Goal: Transaction & Acquisition: Purchase product/service

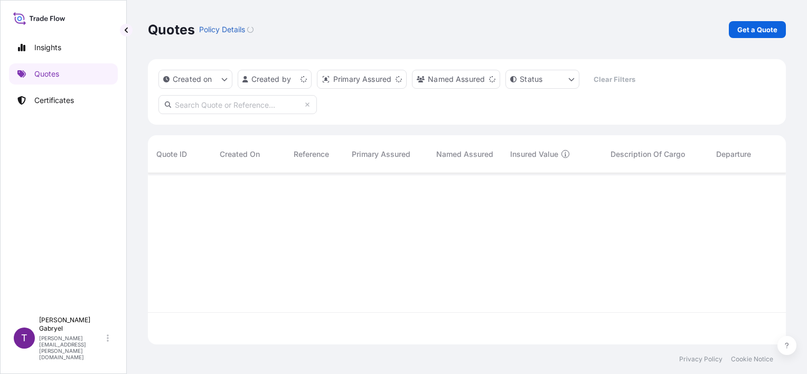
scroll to position [169, 630]
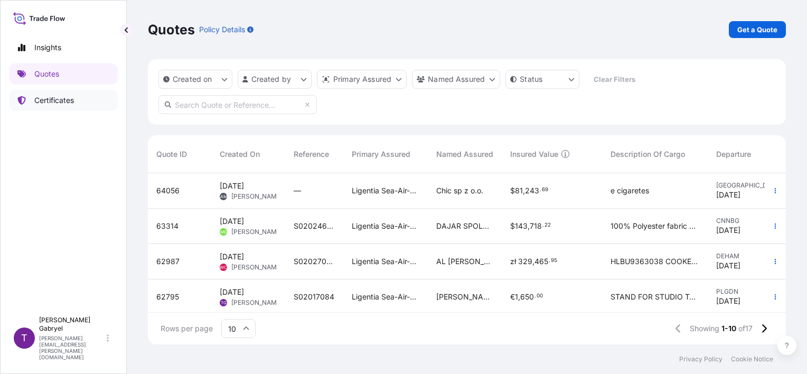
click at [50, 104] on p "Certificates" at bounding box center [54, 100] width 40 height 11
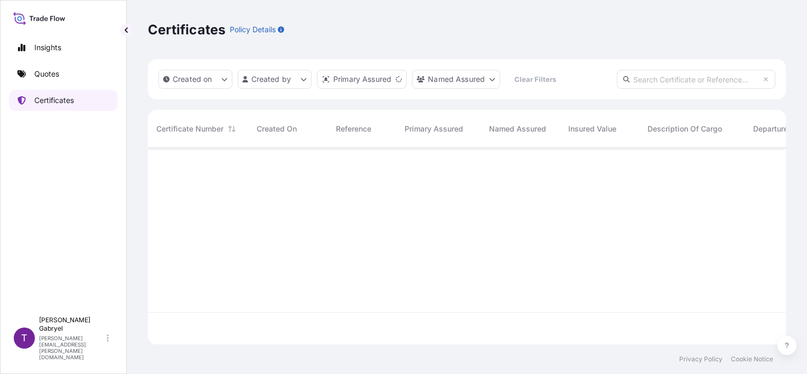
scroll to position [194, 630]
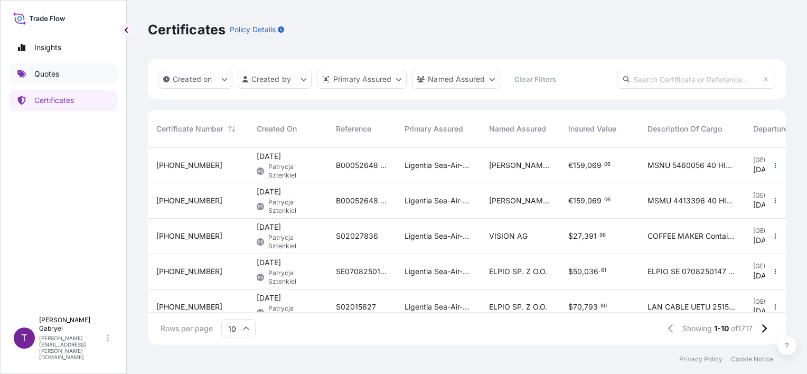
click at [61, 68] on link "Quotes" at bounding box center [63, 73] width 109 height 21
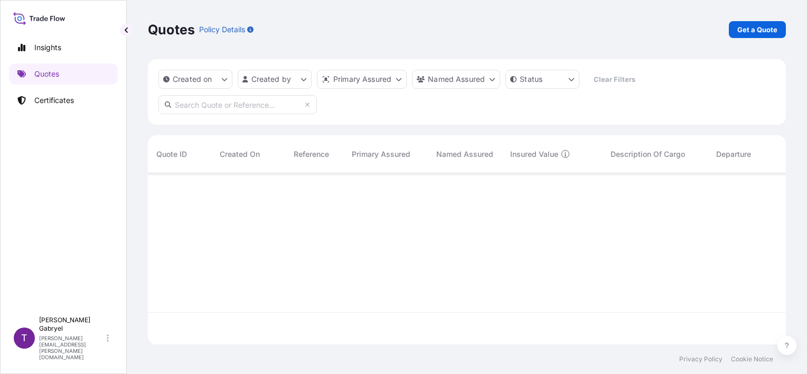
scroll to position [169, 630]
click at [758, 35] on link "Get a Quote" at bounding box center [757, 29] width 57 height 17
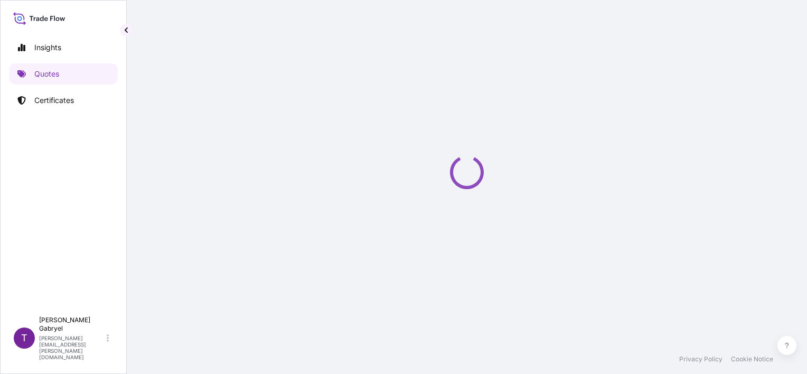
scroll to position [17, 0]
select select "Sea"
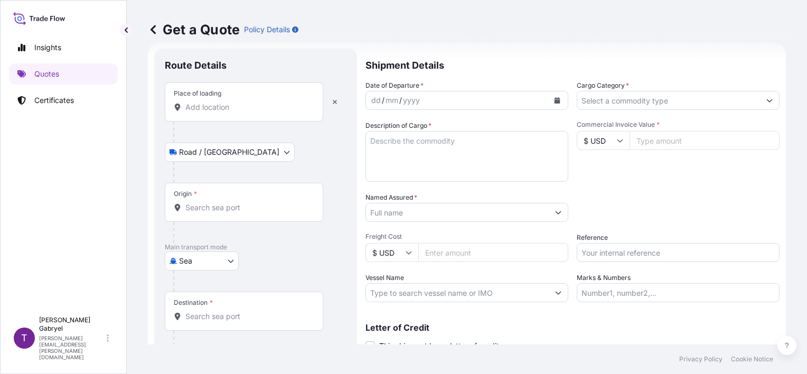
click at [218, 106] on input "Place of loading" at bounding box center [247, 107] width 125 height 11
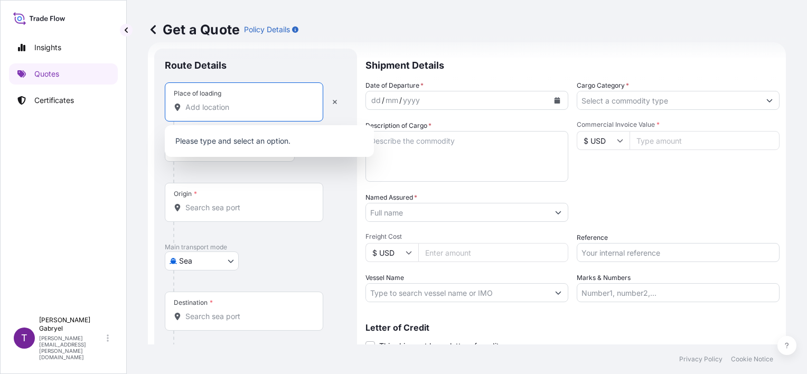
paste input "Stara Bukówka"
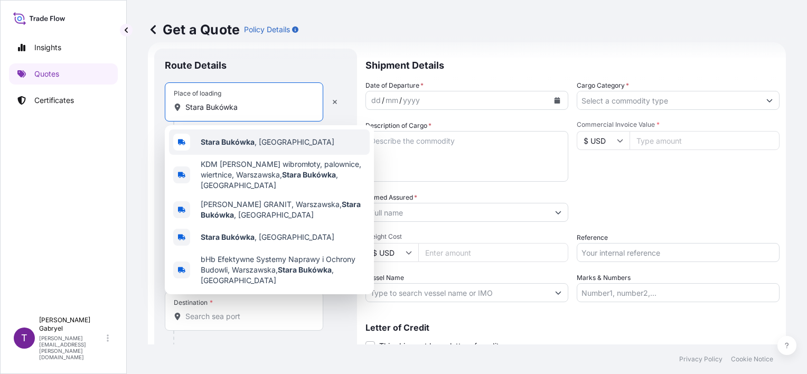
click at [214, 144] on b "Stara Bukówka" at bounding box center [228, 141] width 54 height 9
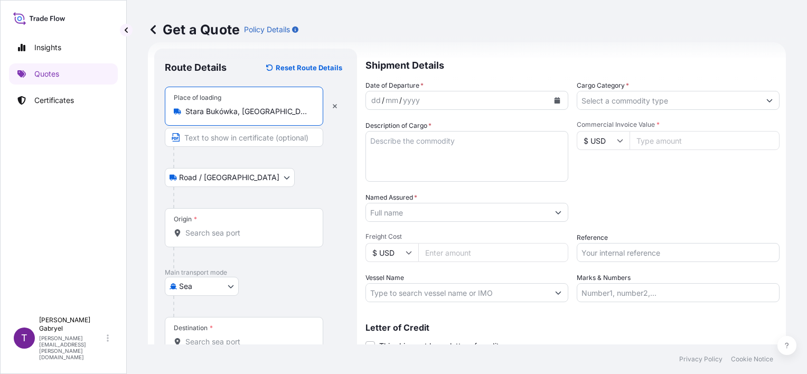
type input "Stara Bukówka, [GEOGRAPHIC_DATA]"
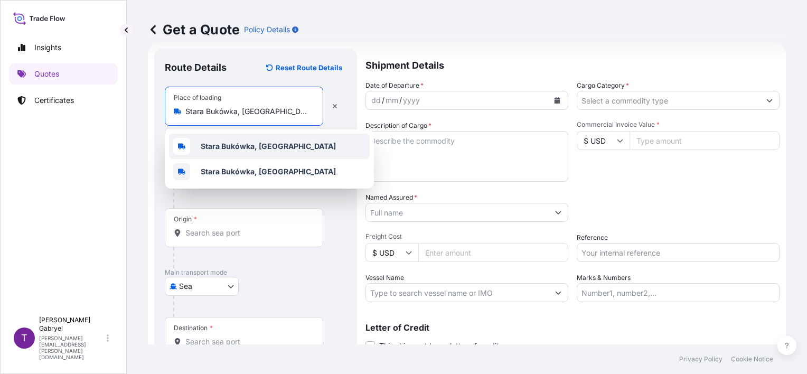
click at [267, 152] on div "Stara Bukówka, [GEOGRAPHIC_DATA]" at bounding box center [269, 146] width 201 height 25
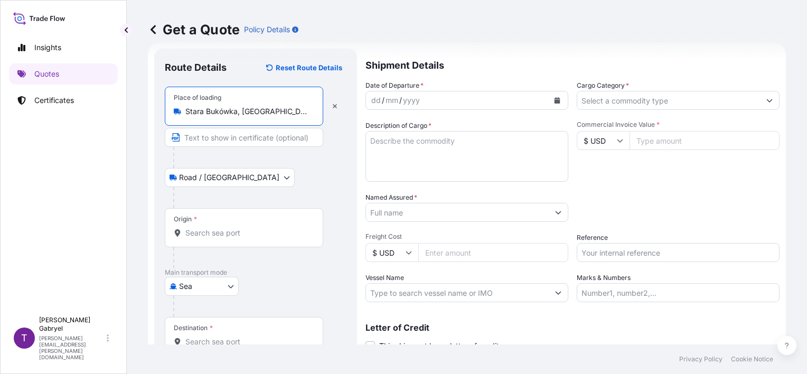
click at [219, 233] on input "Origin *" at bounding box center [247, 233] width 125 height 11
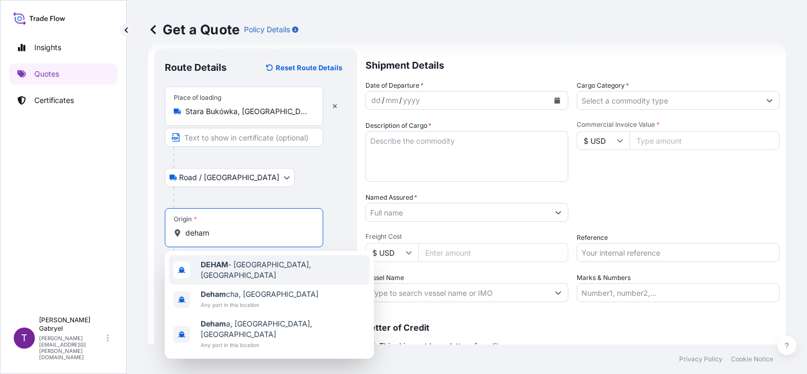
click at [230, 265] on span "DEHAM - [GEOGRAPHIC_DATA], [GEOGRAPHIC_DATA]" at bounding box center [283, 269] width 165 height 21
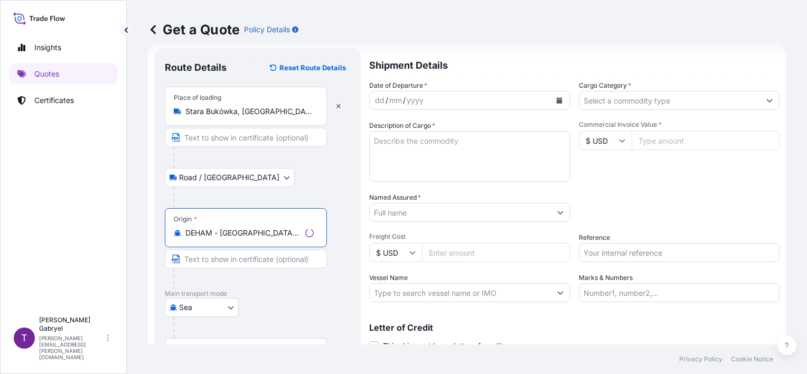
type input "DEHAM - [GEOGRAPHIC_DATA], [GEOGRAPHIC_DATA]"
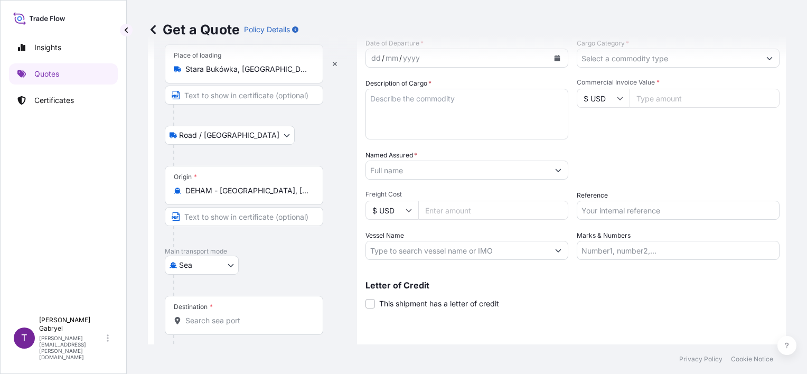
scroll to position [104, 0]
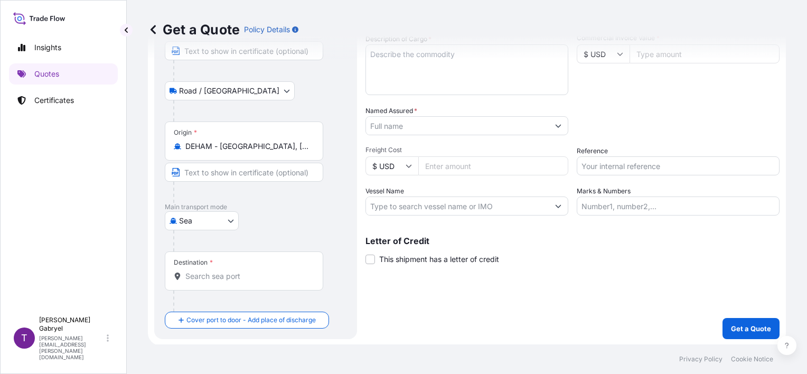
click at [203, 273] on input "Destination *" at bounding box center [247, 276] width 125 height 11
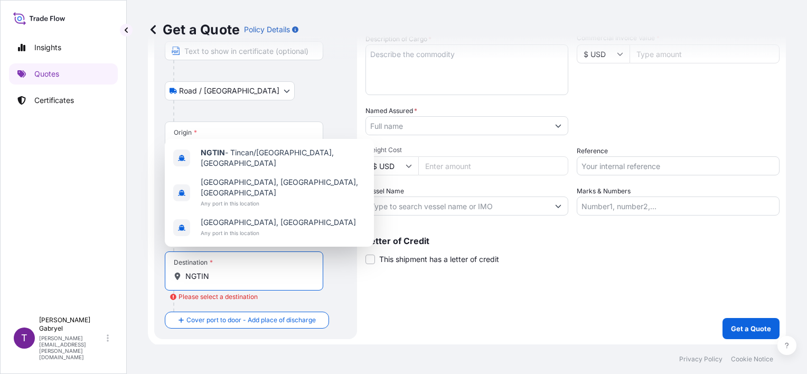
click at [261, 274] on input "NGTIN" at bounding box center [247, 276] width 125 height 11
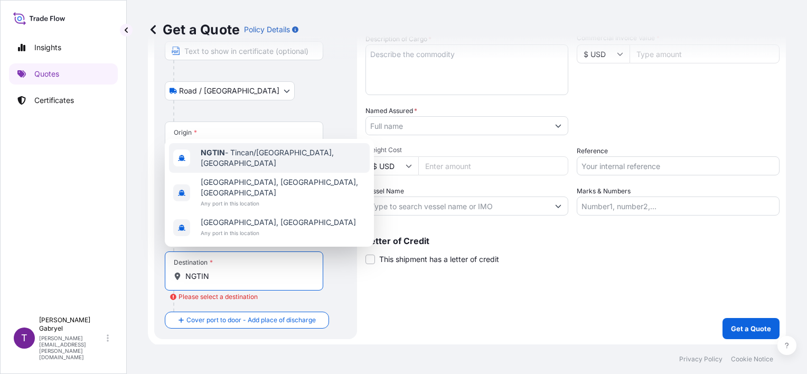
click at [278, 168] on span "NGTIN - [GEOGRAPHIC_DATA]/[GEOGRAPHIC_DATA], [GEOGRAPHIC_DATA]" at bounding box center [283, 157] width 165 height 21
type input "NGTIN - [GEOGRAPHIC_DATA]/[GEOGRAPHIC_DATA], [GEOGRAPHIC_DATA]"
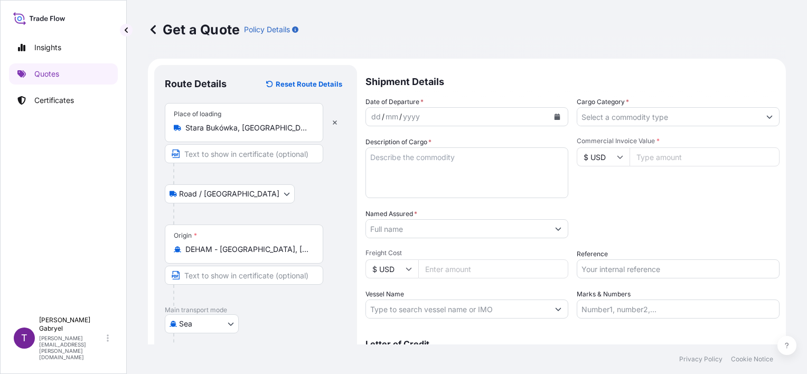
scroll to position [0, 0]
click at [552, 120] on button "Calendar" at bounding box center [557, 117] width 17 height 17
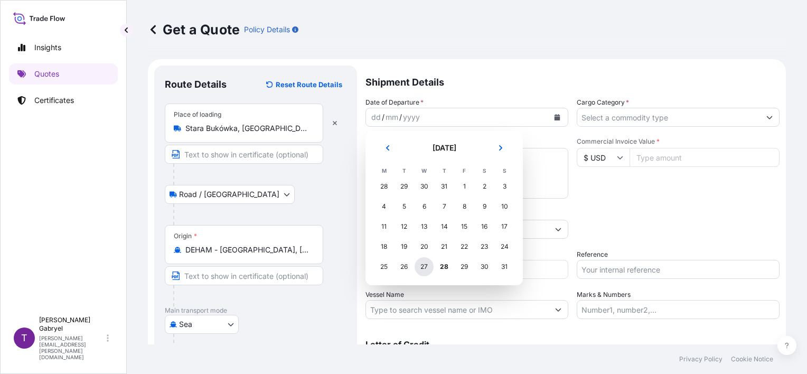
click at [425, 270] on div "27" at bounding box center [424, 266] width 19 height 19
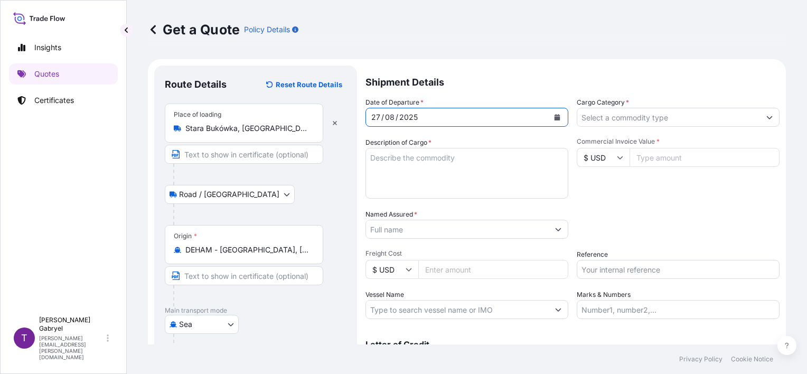
click at [760, 117] on button "Show suggestions" at bounding box center [769, 117] width 19 height 19
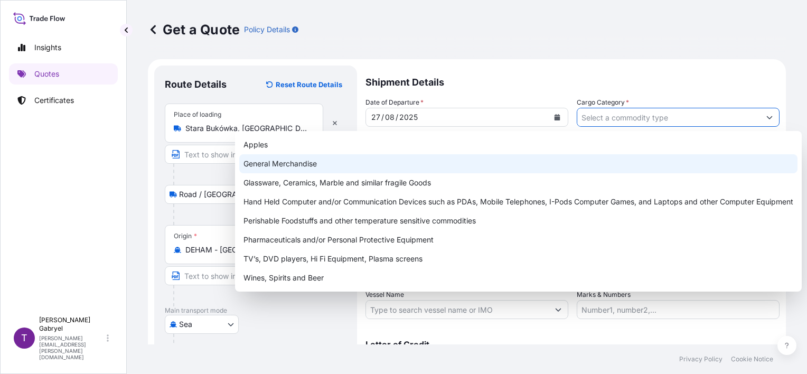
click at [472, 162] on div "General Merchandise" at bounding box center [518, 163] width 558 height 19
type input "General Merchandise"
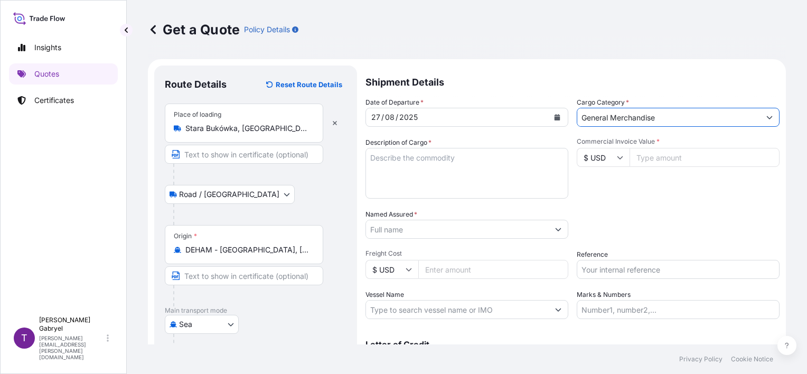
click at [639, 196] on div "Commercial Invoice Value * $ USD" at bounding box center [678, 167] width 203 height 61
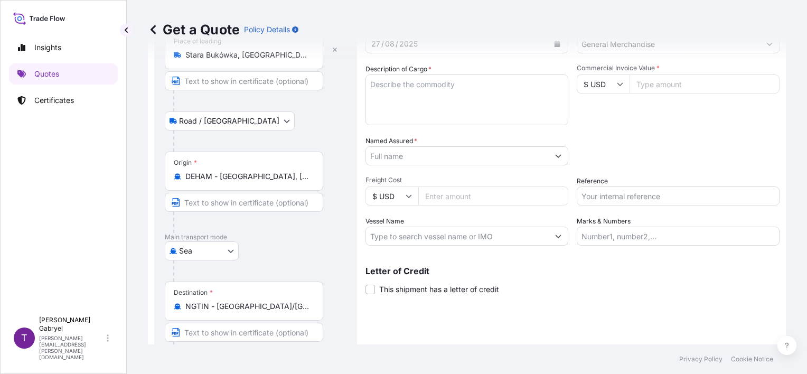
scroll to position [125, 0]
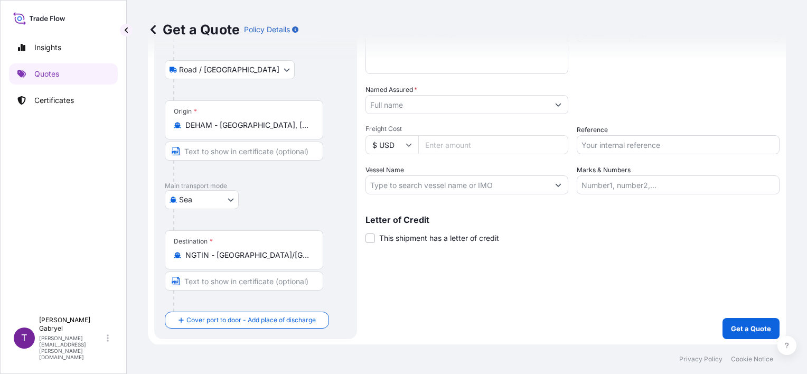
click at [416, 184] on input "Vessel Name" at bounding box center [457, 184] width 183 height 19
paste input "GRANDE [GEOGRAPHIC_DATA]"
click at [462, 185] on input "GRANDE [GEOGRAPHIC_DATA]/" at bounding box center [457, 184] width 183 height 19
paste input "GBN0625"
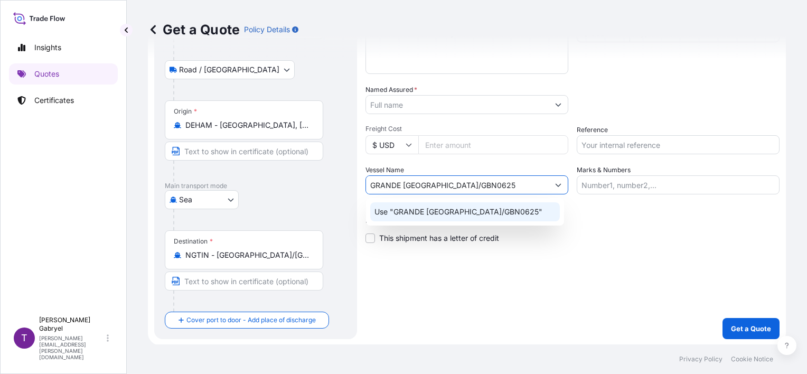
click at [496, 212] on div "Use "GRANDE [GEOGRAPHIC_DATA]/GBN0625"" at bounding box center [465, 211] width 190 height 19
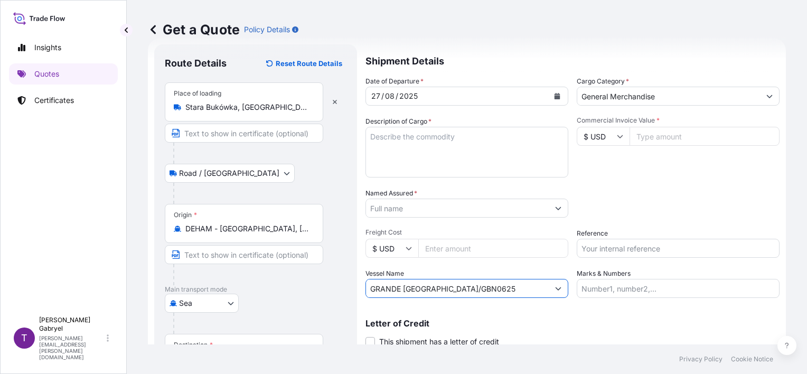
scroll to position [19, 0]
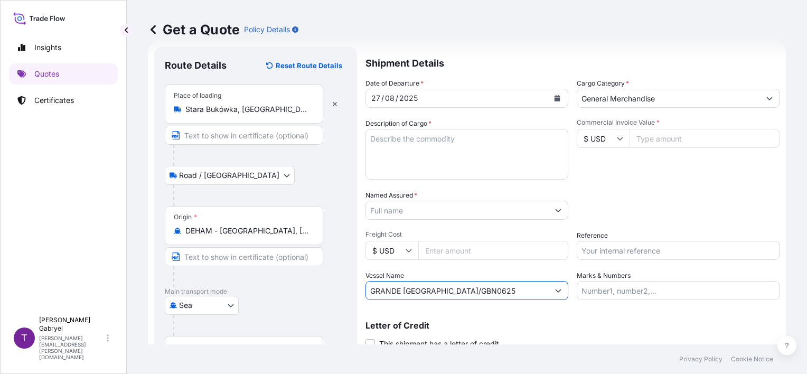
type input "GRANDE [GEOGRAPHIC_DATA]/GBN0625"
click at [607, 254] on input "Reference" at bounding box center [678, 250] width 203 height 19
paste input "S02034860"
type input "S02034860"
click at [408, 207] on input "Named Assured *" at bounding box center [457, 210] width 183 height 19
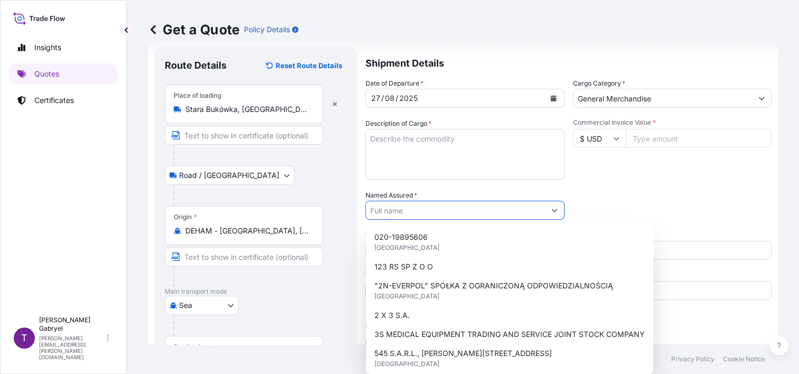
paste input "DRINKS & FOODWAREHOUSE INTL"
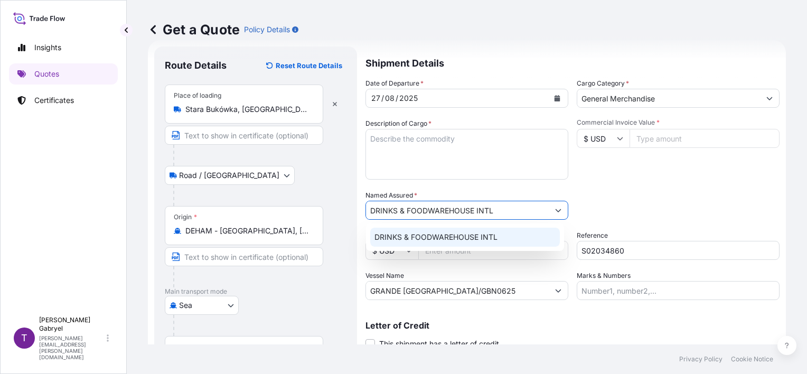
click at [500, 238] on div "DRINKS & FOODWAREHOUSE INTL" at bounding box center [465, 237] width 190 height 19
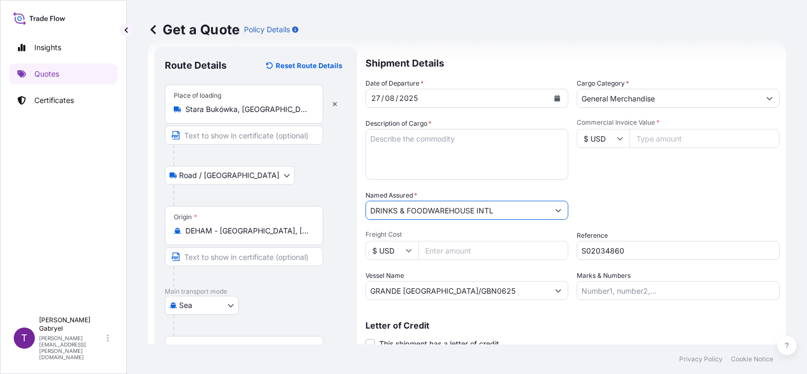
type input "DRINKS & FOODWAREHOUSE INTL"
click at [404, 144] on textarea "Description of Cargo *" at bounding box center [466, 154] width 203 height 51
paste textarea "SUPERMARKET GOODS"
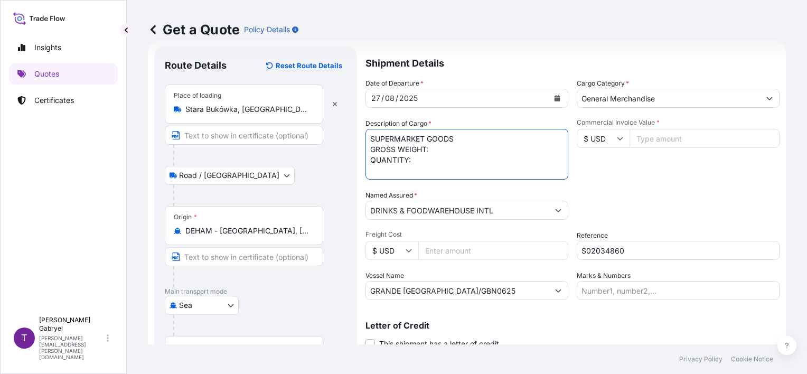
click at [438, 147] on textarea "SUPERMARKET GOODS GROSS WEIGHT: QUANTITY:" at bounding box center [466, 154] width 203 height 51
paste textarea "23457.02"
click at [449, 165] on textarea "SUPERMARKET GOODS GROSS WEIGHT: 23457.02 KG QUANTITY:" at bounding box center [466, 154] width 203 height 51
click at [460, 158] on textarea "SUPERMARKET GOODS GROSS WEIGHT: 23457.02 KG QUANTITY: 4716" at bounding box center [466, 154] width 203 height 51
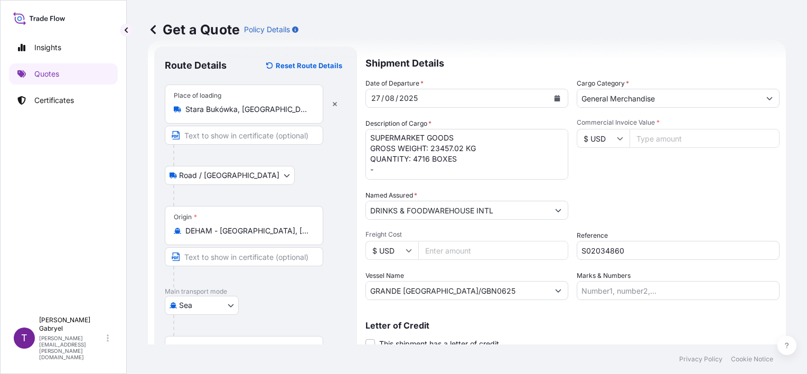
click at [409, 175] on textarea "SUPERMARKET GOODS GROSS WEIGHT: 23457.02 KG QUANTITY: 4716 BOXES -" at bounding box center [466, 154] width 203 height 51
paste textarea "GCNU4857015"
type textarea "SUPERMARKET GOODS GROSS WEIGHT: 23457.02 KG QUANTITY: 4716 BOXES - GCNU4857015"
click at [606, 139] on input "$ USD" at bounding box center [603, 138] width 53 height 19
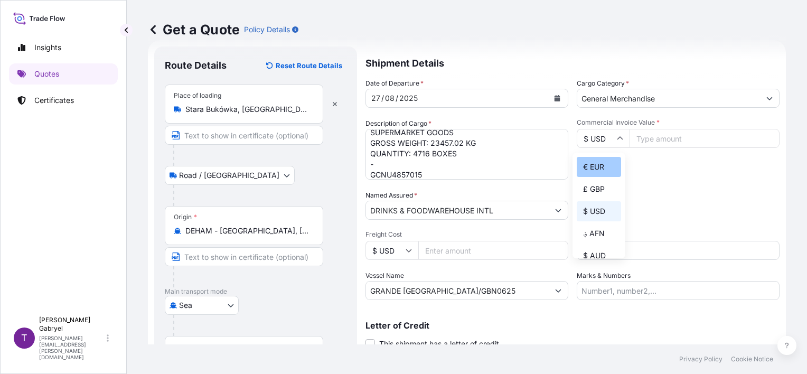
click at [594, 171] on div "€ EUR" at bounding box center [599, 167] width 44 height 20
type input "€ EUR"
click at [668, 146] on input "Commercial Invoice Value *" at bounding box center [705, 138] width 150 height 19
type input "94002"
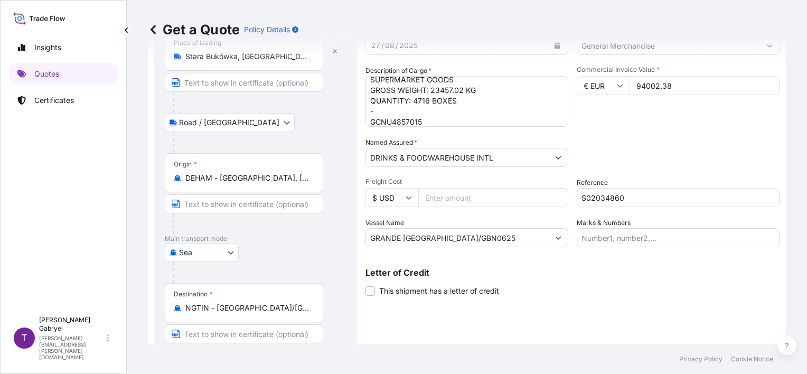
scroll to position [125, 0]
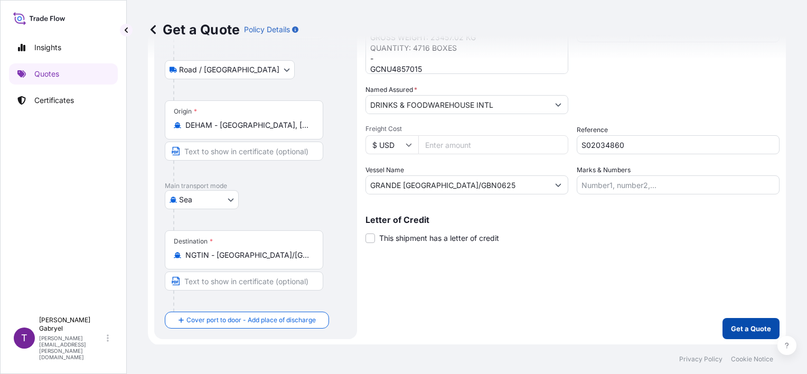
type input "94002.38"
click at [731, 326] on p "Get a Quote" at bounding box center [751, 328] width 40 height 11
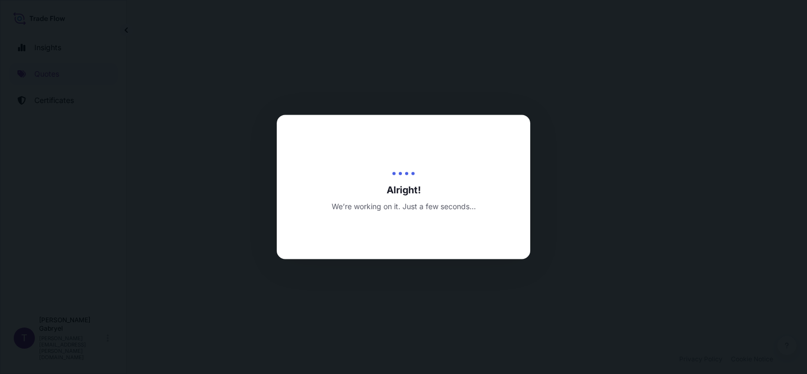
select select "Road / [GEOGRAPHIC_DATA]"
select select "Sea"
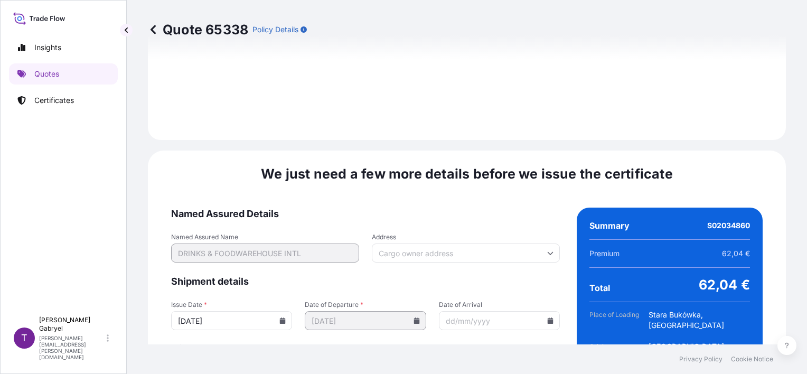
scroll to position [1347, 0]
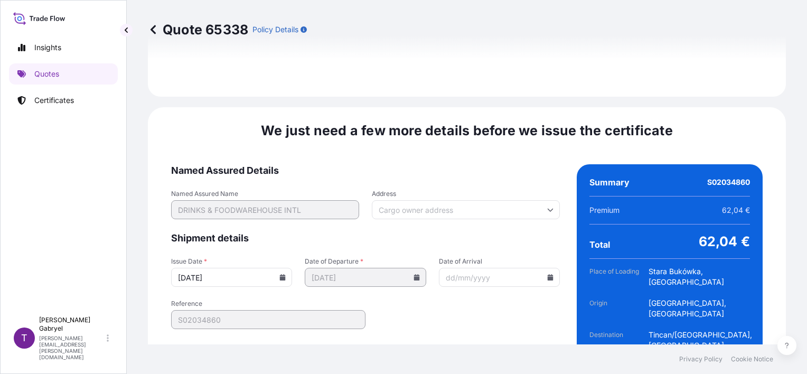
click at [280, 274] on icon at bounding box center [283, 277] width 6 height 6
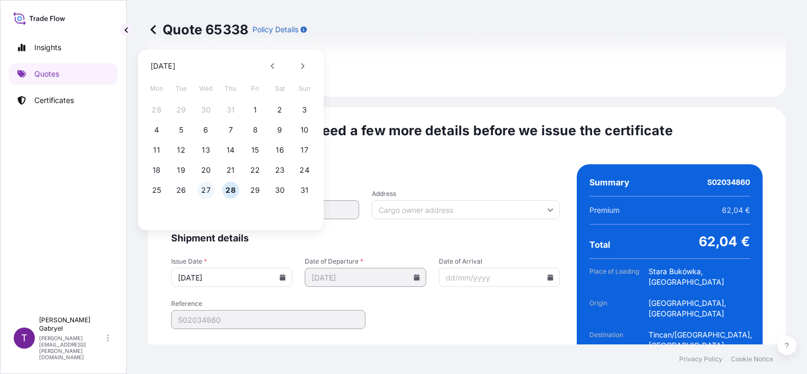
click at [206, 185] on button "27" at bounding box center [206, 190] width 17 height 17
type input "[DATE]"
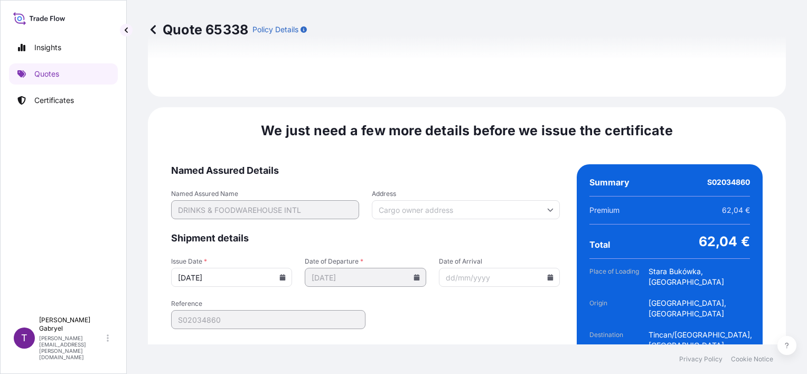
click at [502, 330] on div "We just need a few more details before we issue the certificate Named Assured D…" at bounding box center [467, 258] width 638 height 303
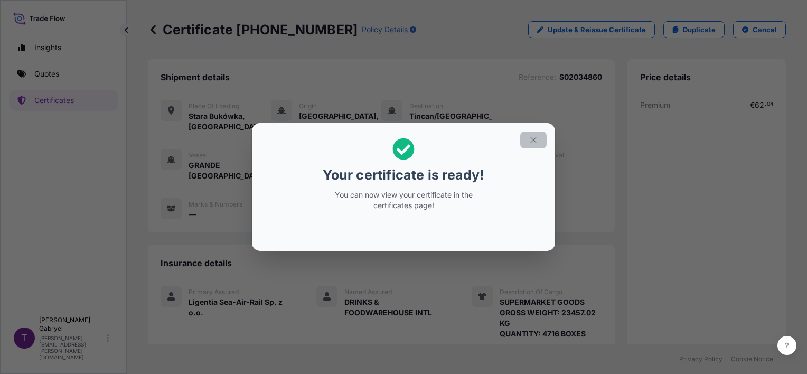
click at [536, 141] on icon "button" at bounding box center [534, 140] width 10 height 10
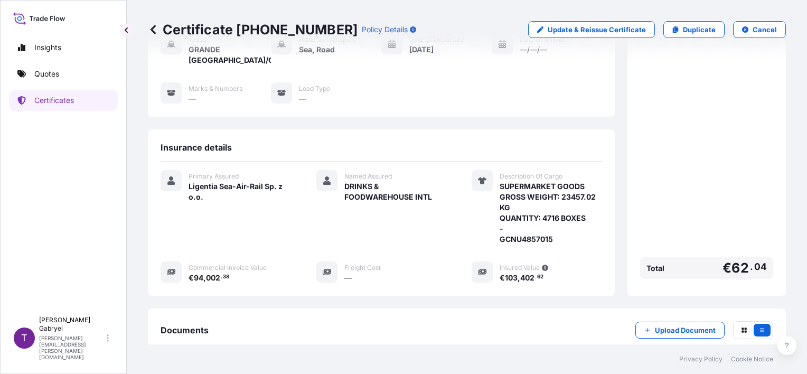
scroll to position [222, 0]
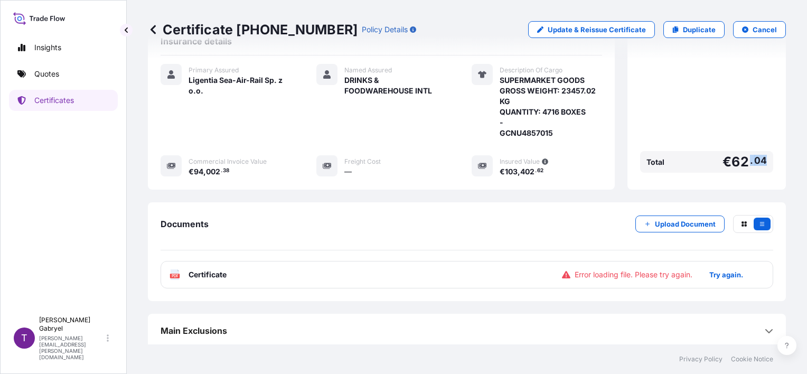
drag, startPoint x: 752, startPoint y: 161, endPoint x: 741, endPoint y: 162, distance: 11.1
click at [741, 162] on div "Total € 62 . 04" at bounding box center [706, 162] width 133 height 22
click at [724, 277] on button "Try again." at bounding box center [726, 274] width 59 height 17
click at [758, 160] on span "04" at bounding box center [760, 160] width 13 height 6
drag, startPoint x: 763, startPoint y: 160, endPoint x: 726, endPoint y: 163, distance: 37.1
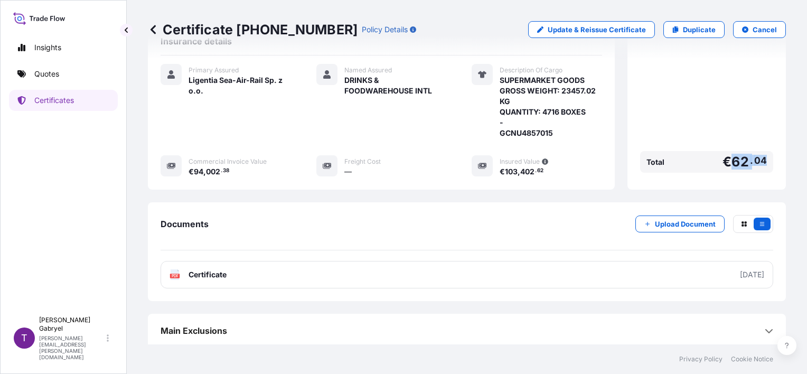
click at [726, 163] on div "Total € 62 . 04" at bounding box center [706, 162] width 133 height 22
copy span "62 . 04"
click at [292, 251] on div "Documents Upload Document PDF Certificate [DATE]" at bounding box center [467, 251] width 613 height 73
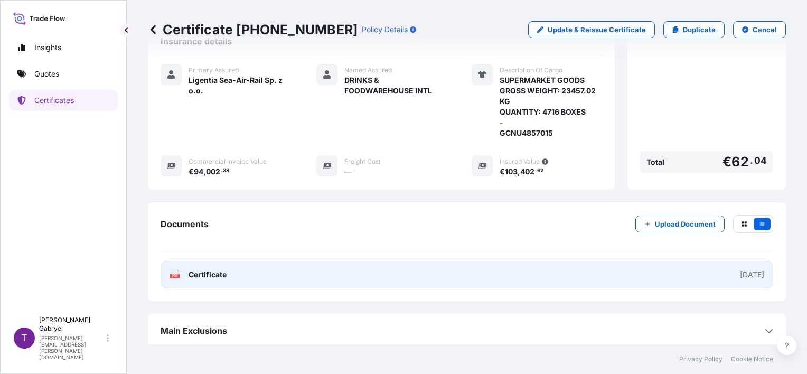
click at [290, 264] on link "PDF Certificate [DATE]" at bounding box center [467, 274] width 613 height 27
